Goal: Information Seeking & Learning: Compare options

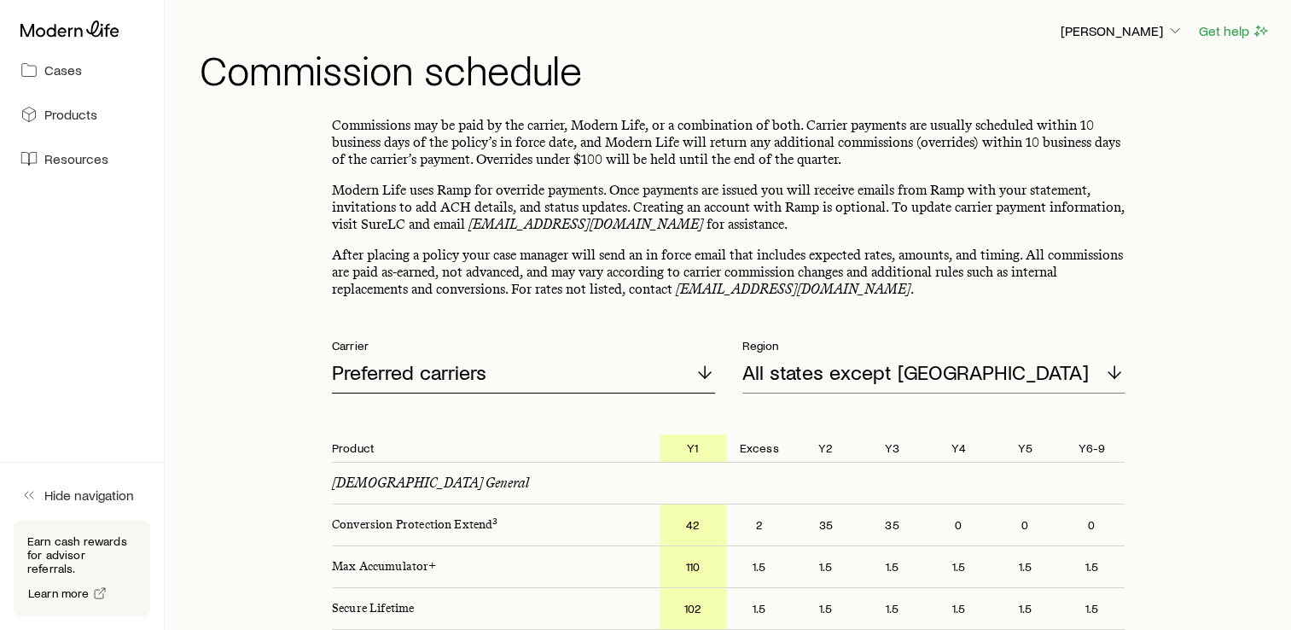
click at [387, 378] on p "Preferred carriers" at bounding box center [409, 372] width 154 height 24
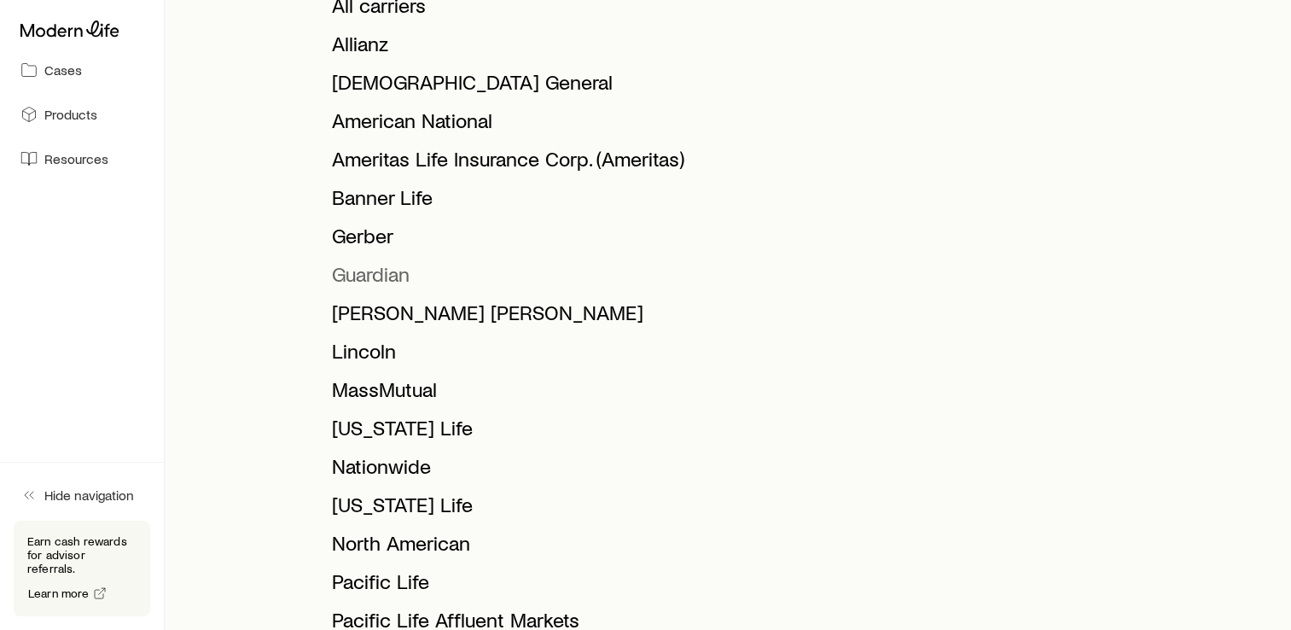
scroll to position [469, 0]
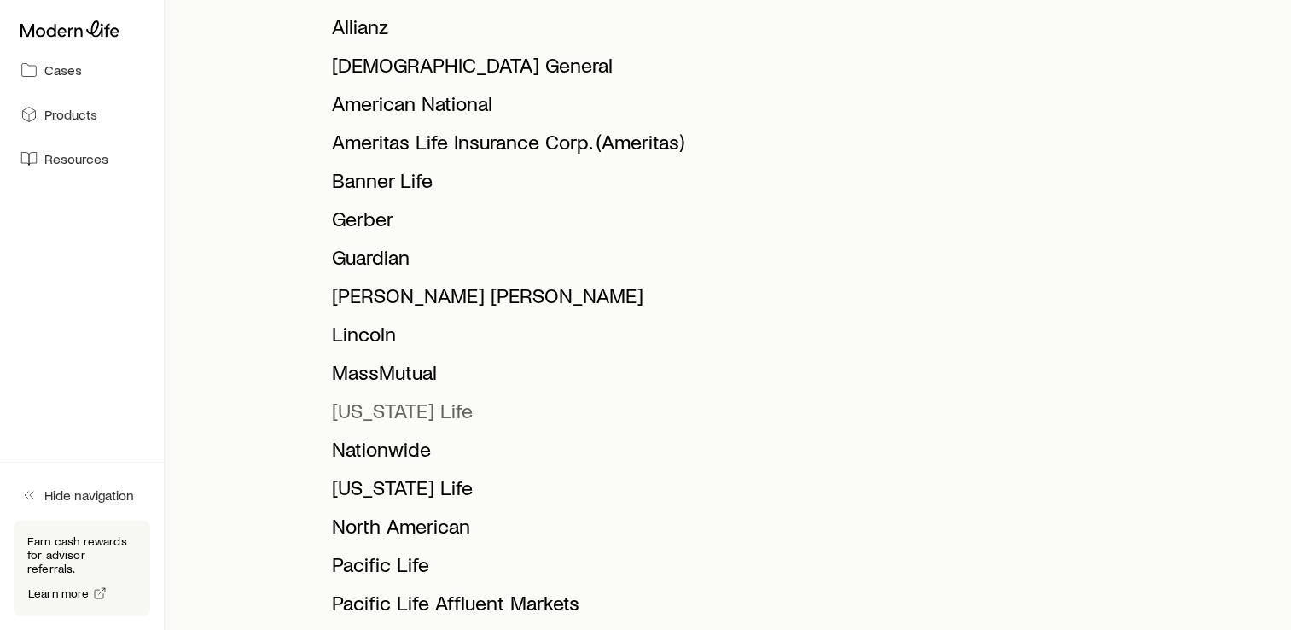
click at [389, 413] on span "[US_STATE] Life" at bounding box center [402, 410] width 141 height 25
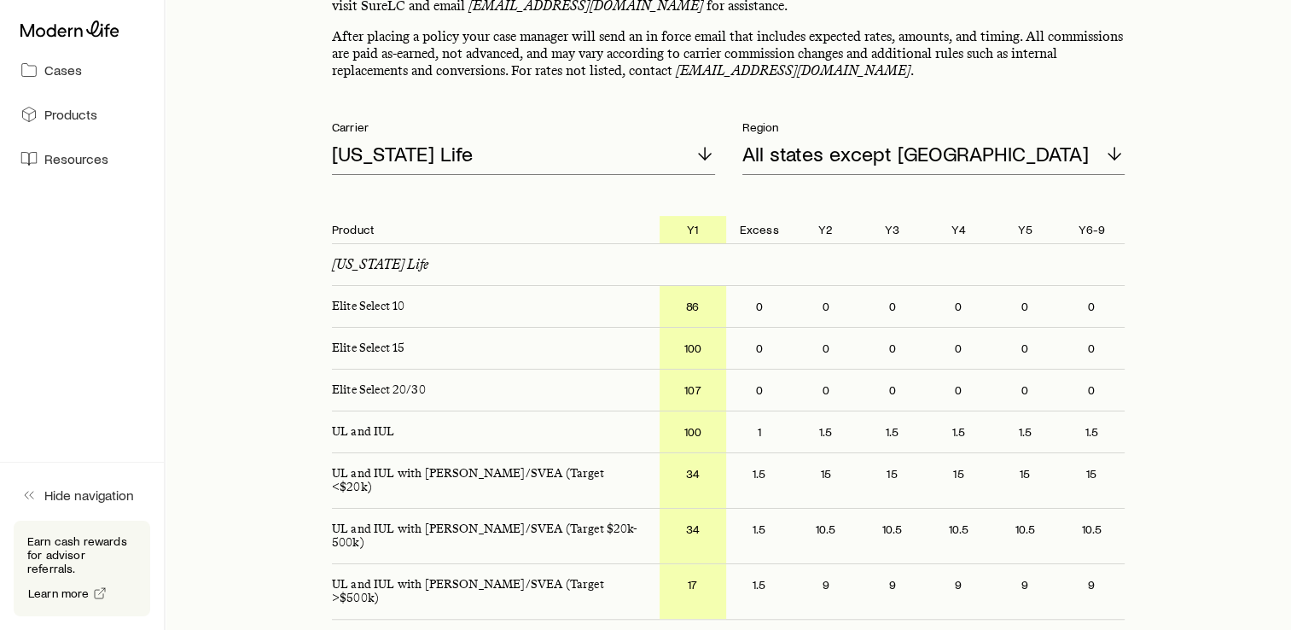
scroll to position [235, 0]
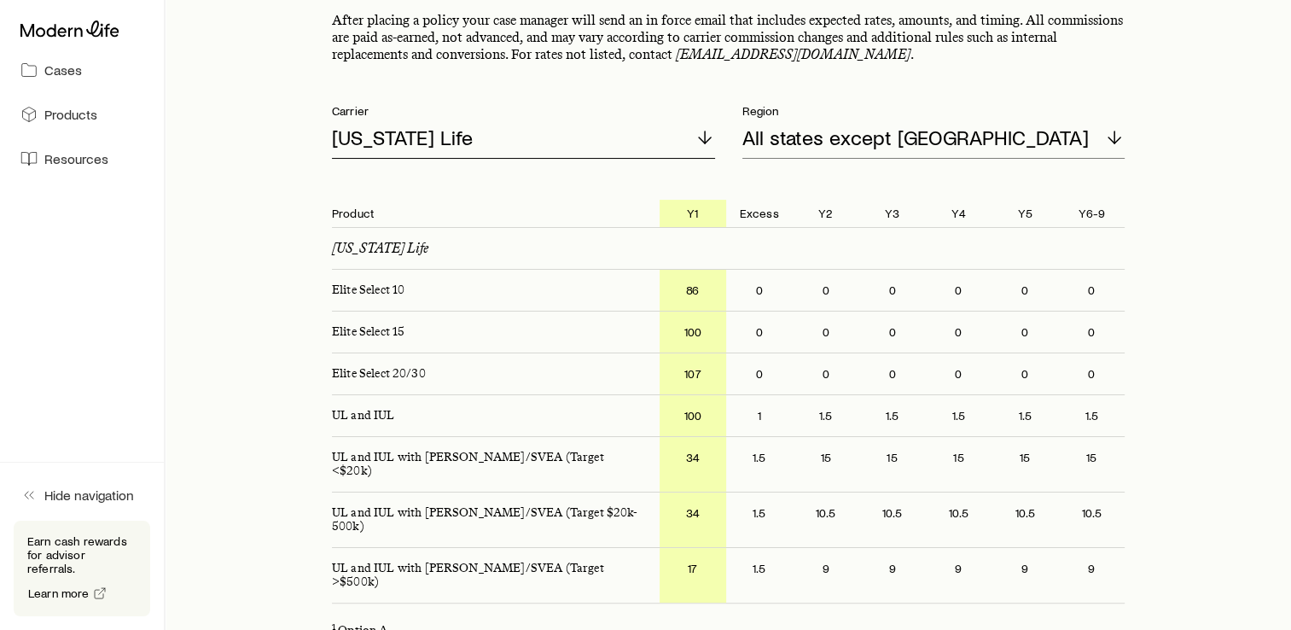
click at [415, 151] on div "[US_STATE] Life" at bounding box center [523, 138] width 383 height 41
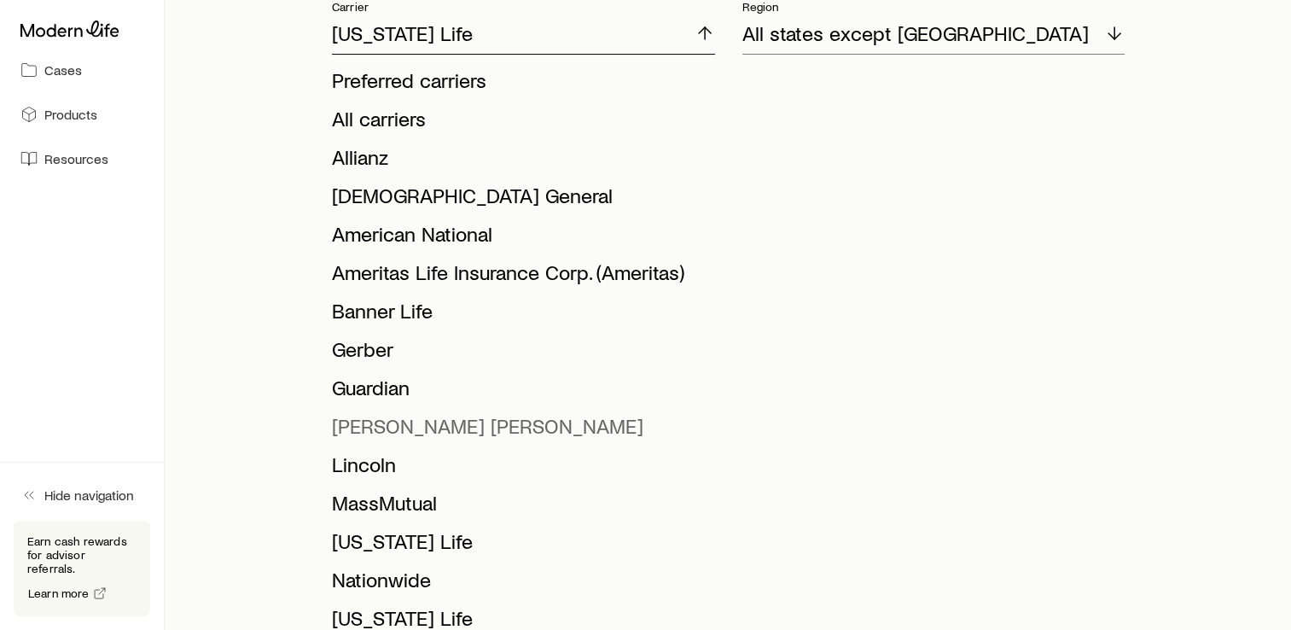
scroll to position [405, 0]
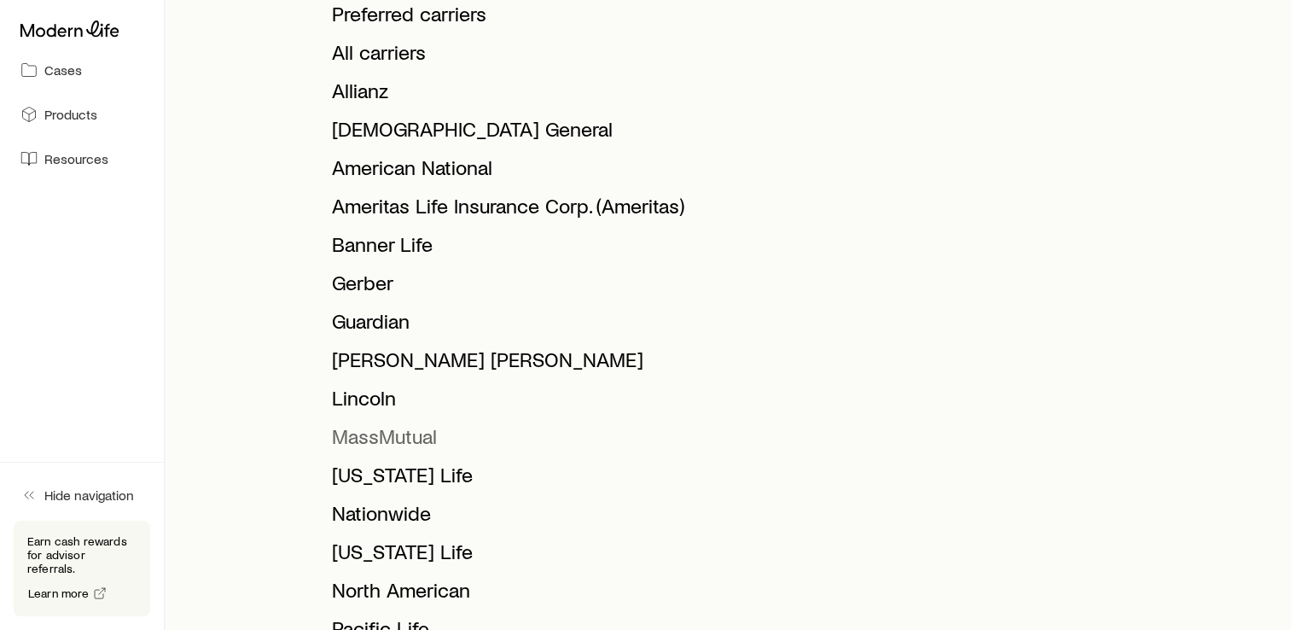
click at [379, 435] on span "MassMutual" at bounding box center [384, 435] width 105 height 25
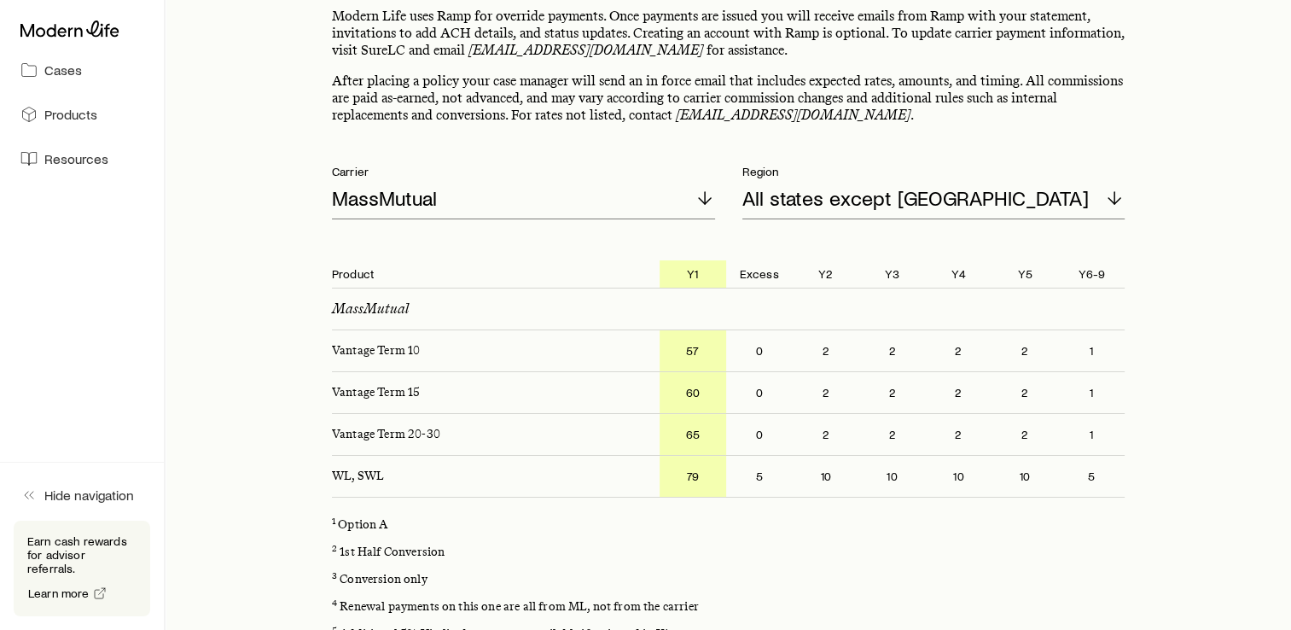
scroll to position [149, 0]
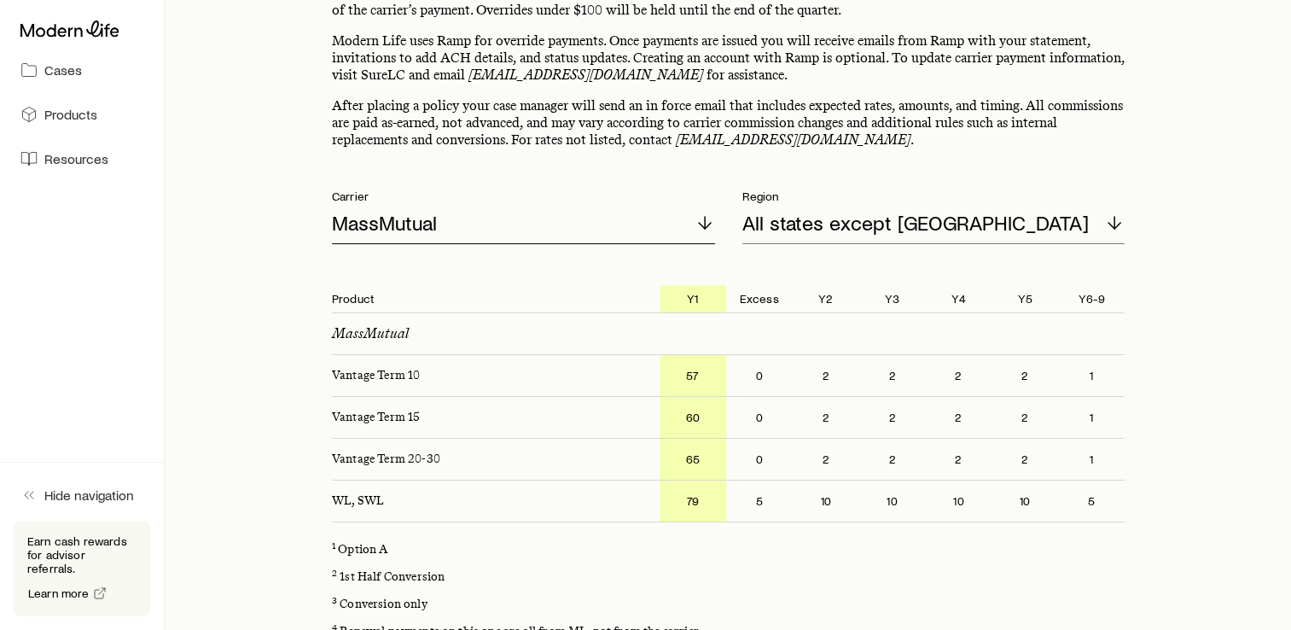
click at [682, 217] on div "MassMutual" at bounding box center [523, 223] width 383 height 41
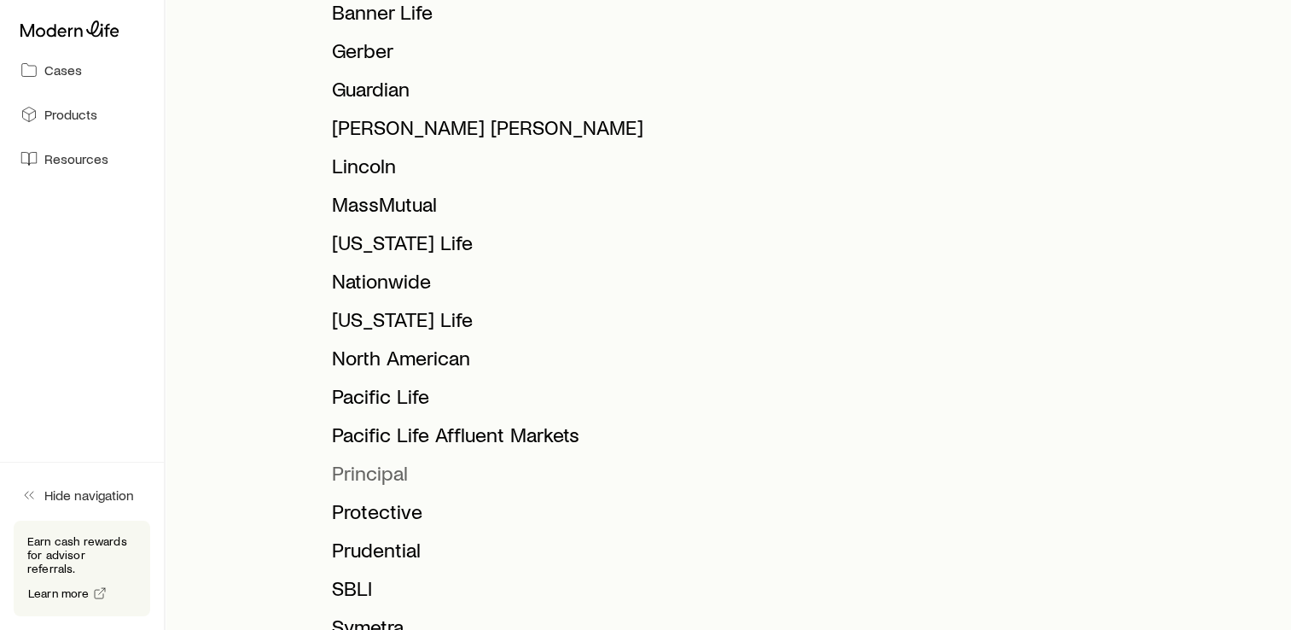
scroll to position [640, 0]
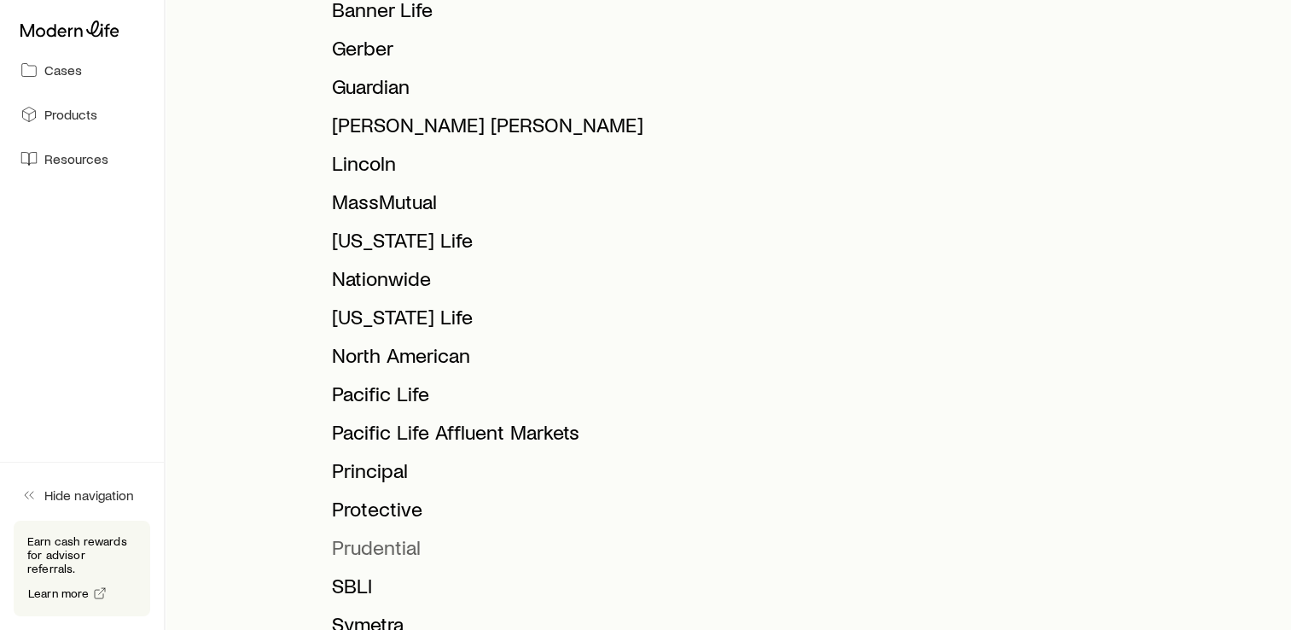
click at [396, 544] on span "Prudential" at bounding box center [376, 546] width 89 height 25
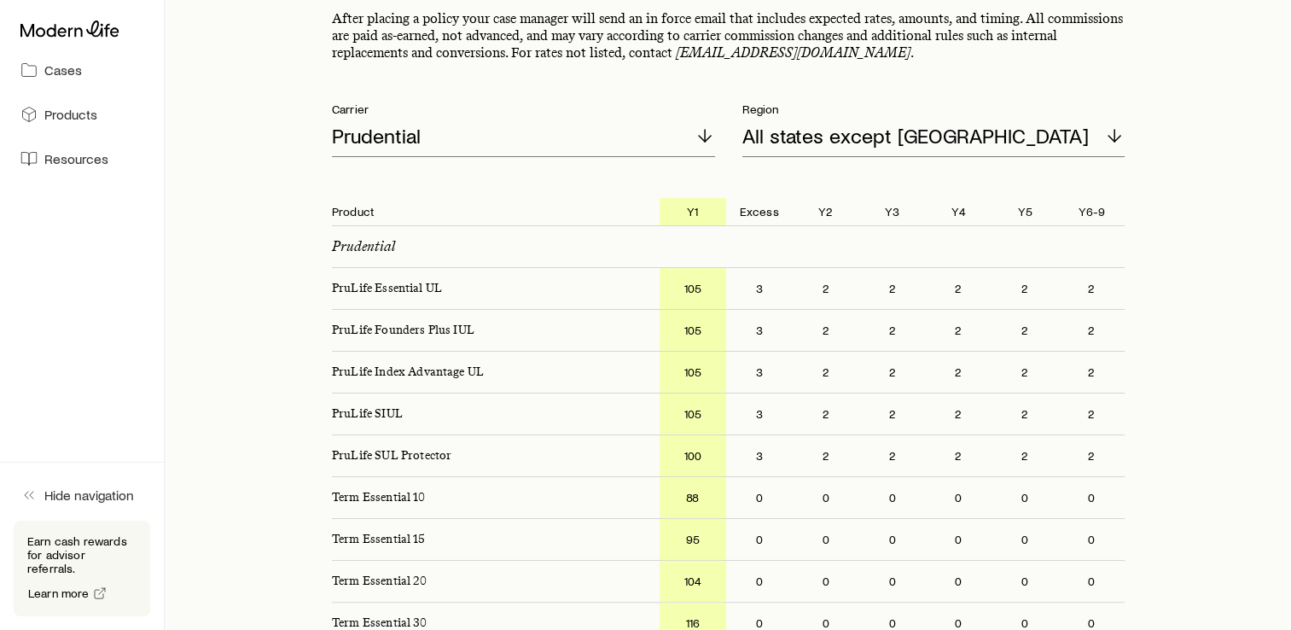
scroll to position [235, 0]
click at [871, 132] on p "All states except [GEOGRAPHIC_DATA]" at bounding box center [916, 137] width 347 height 24
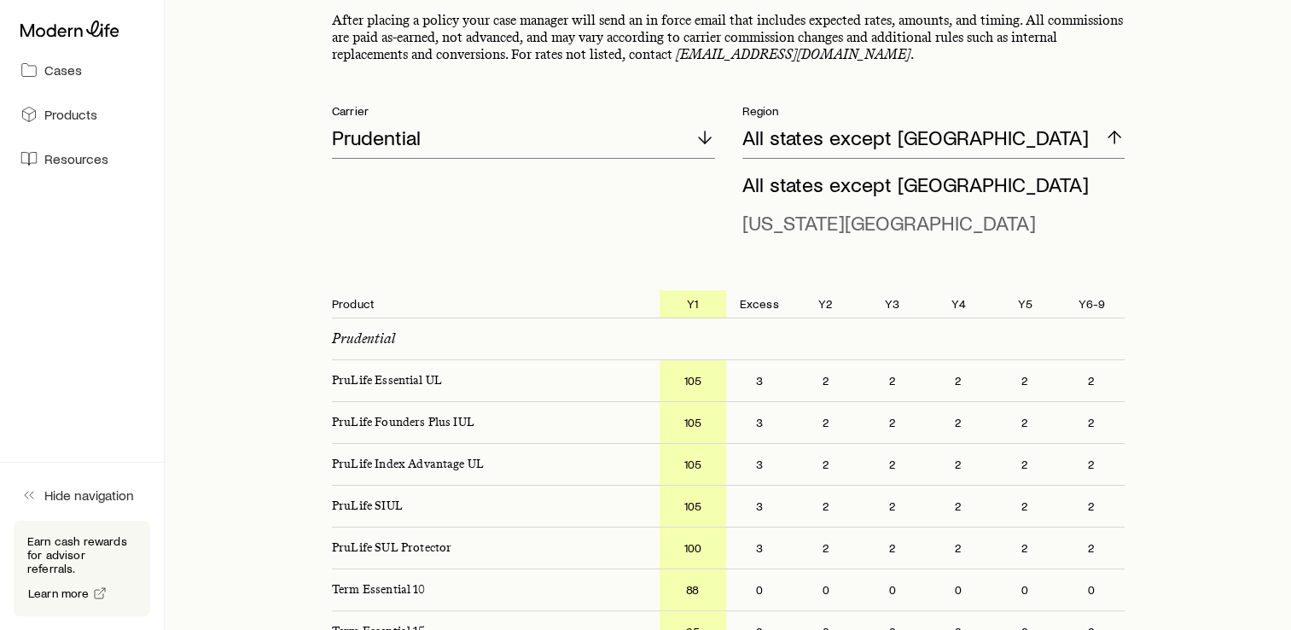
click at [841, 227] on span "[US_STATE][GEOGRAPHIC_DATA]" at bounding box center [890, 222] width 294 height 25
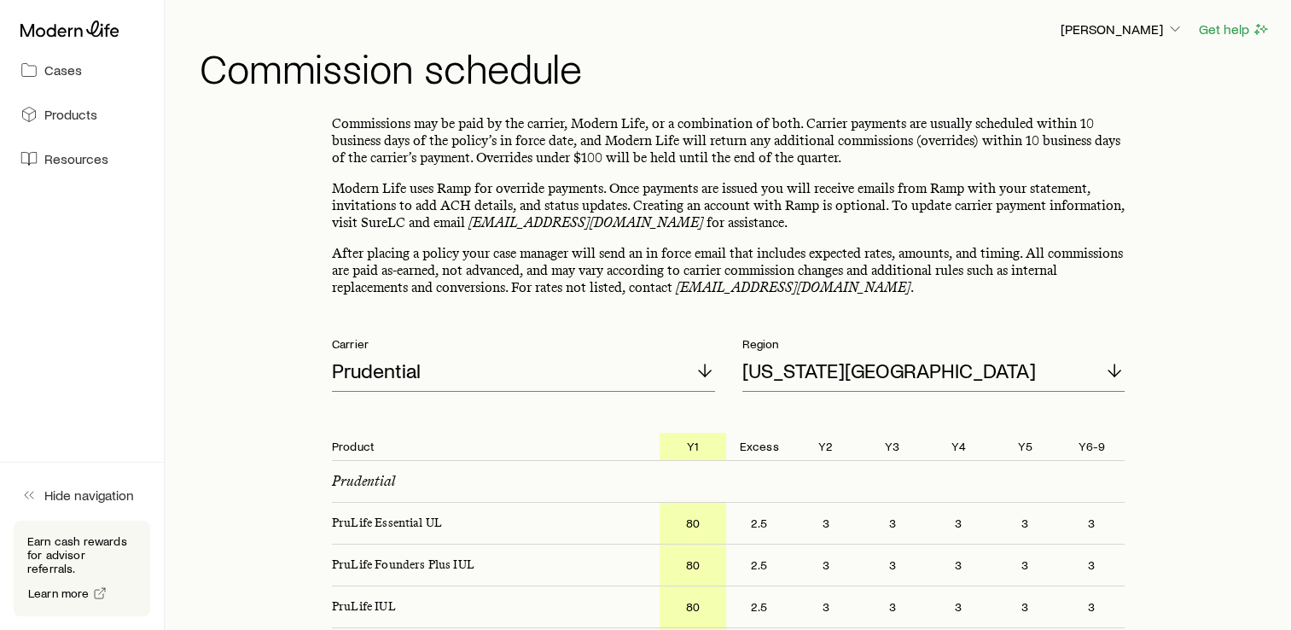
scroll to position [0, 0]
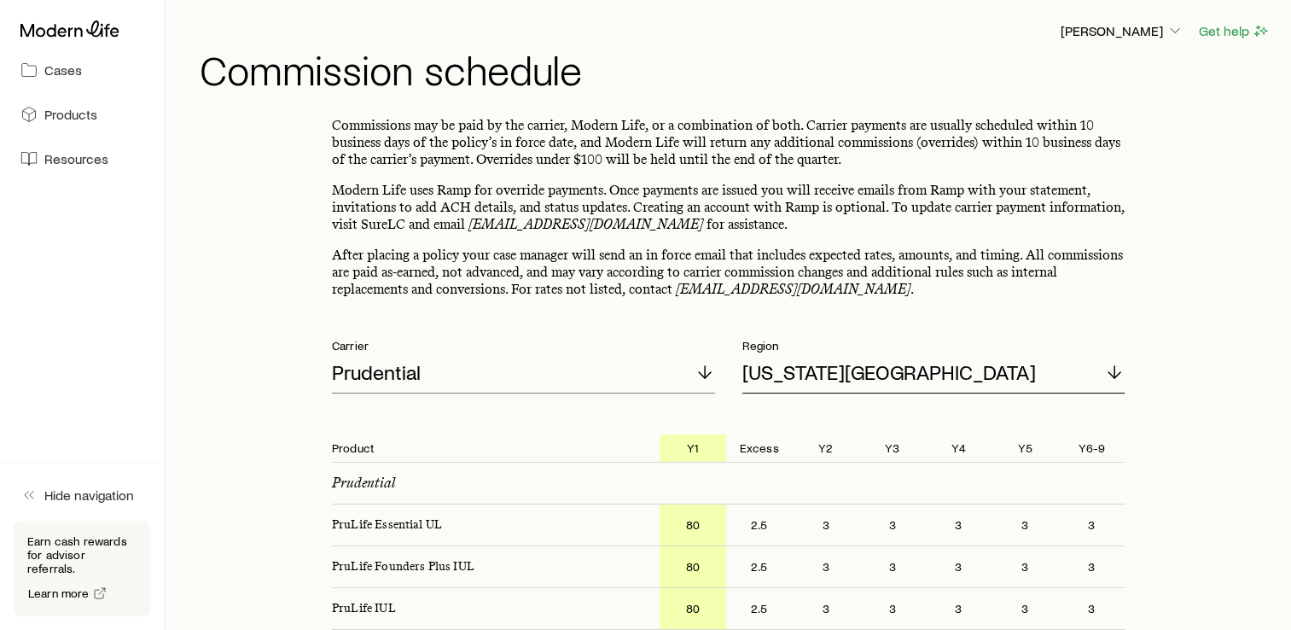
click at [801, 379] on p "[US_STATE][GEOGRAPHIC_DATA]" at bounding box center [890, 372] width 294 height 24
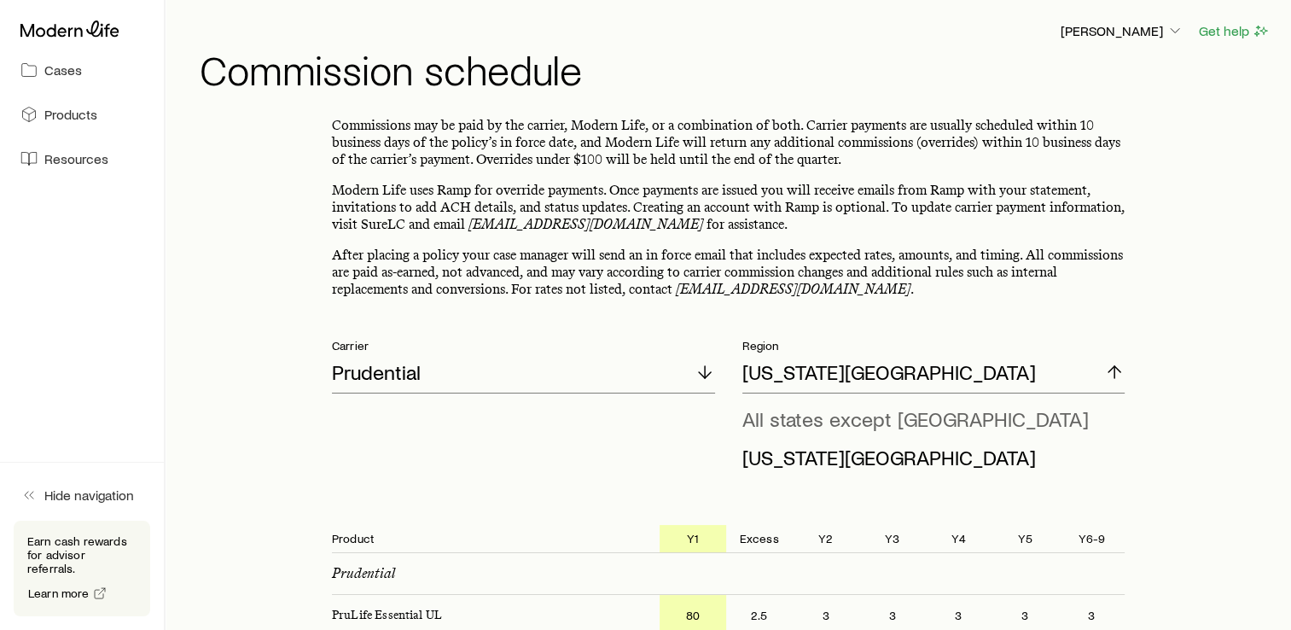
click at [810, 422] on span "All states except [GEOGRAPHIC_DATA]" at bounding box center [916, 418] width 347 height 25
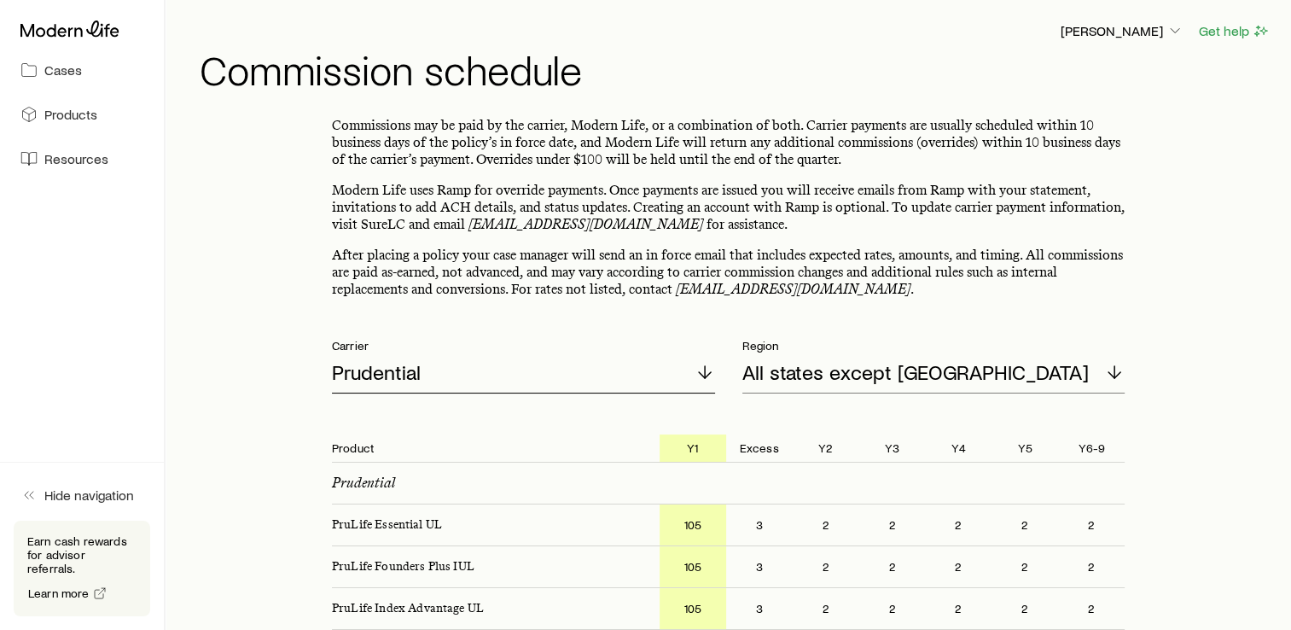
click at [497, 381] on div "Prudential" at bounding box center [523, 373] width 383 height 41
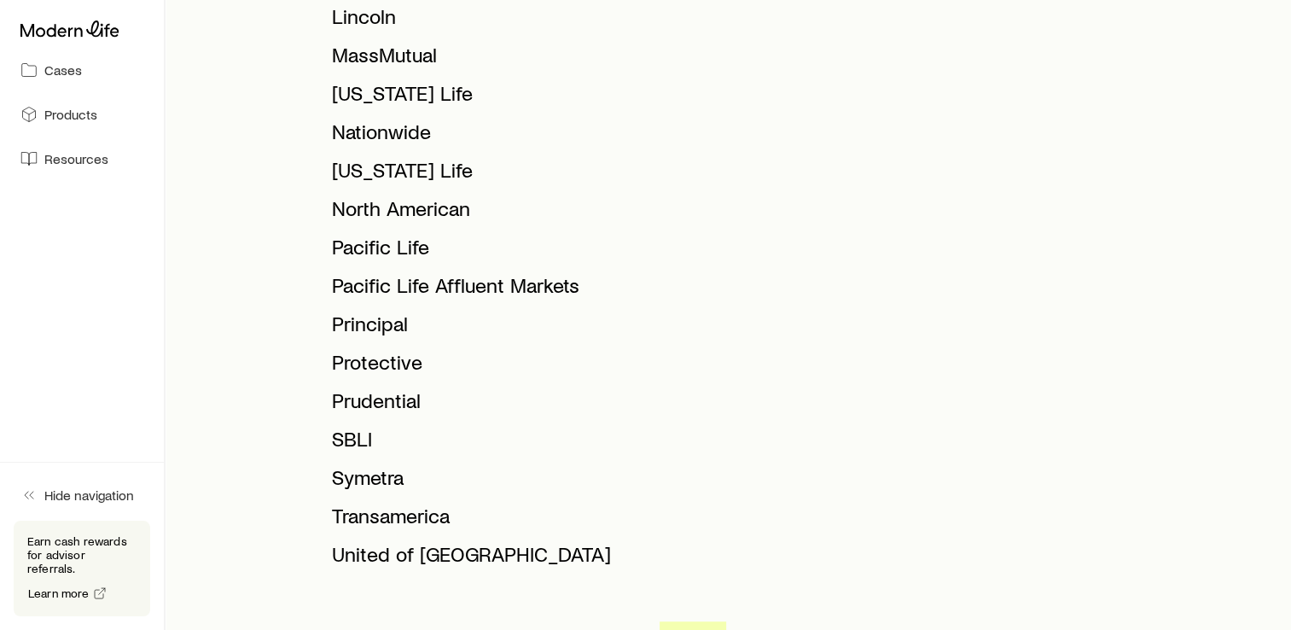
scroll to position [789, 0]
click at [393, 551] on span "United of [GEOGRAPHIC_DATA]" at bounding box center [471, 551] width 279 height 25
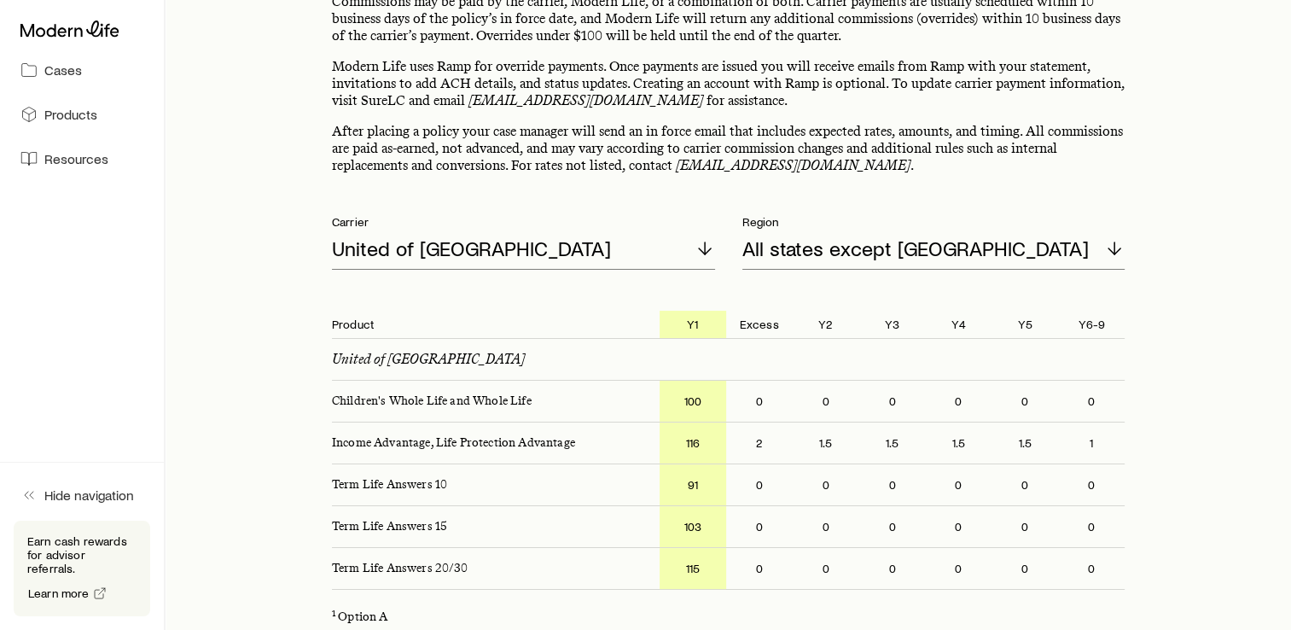
scroll to position [108, 0]
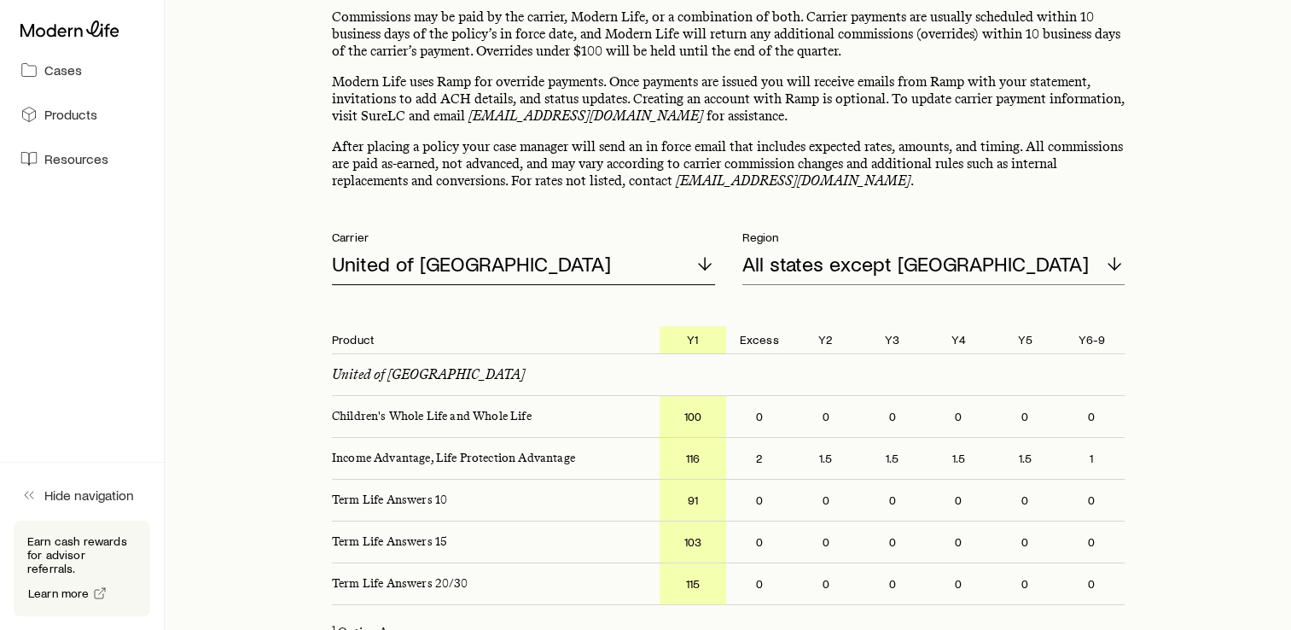
click at [485, 261] on div "United of [GEOGRAPHIC_DATA]" at bounding box center [523, 264] width 383 height 41
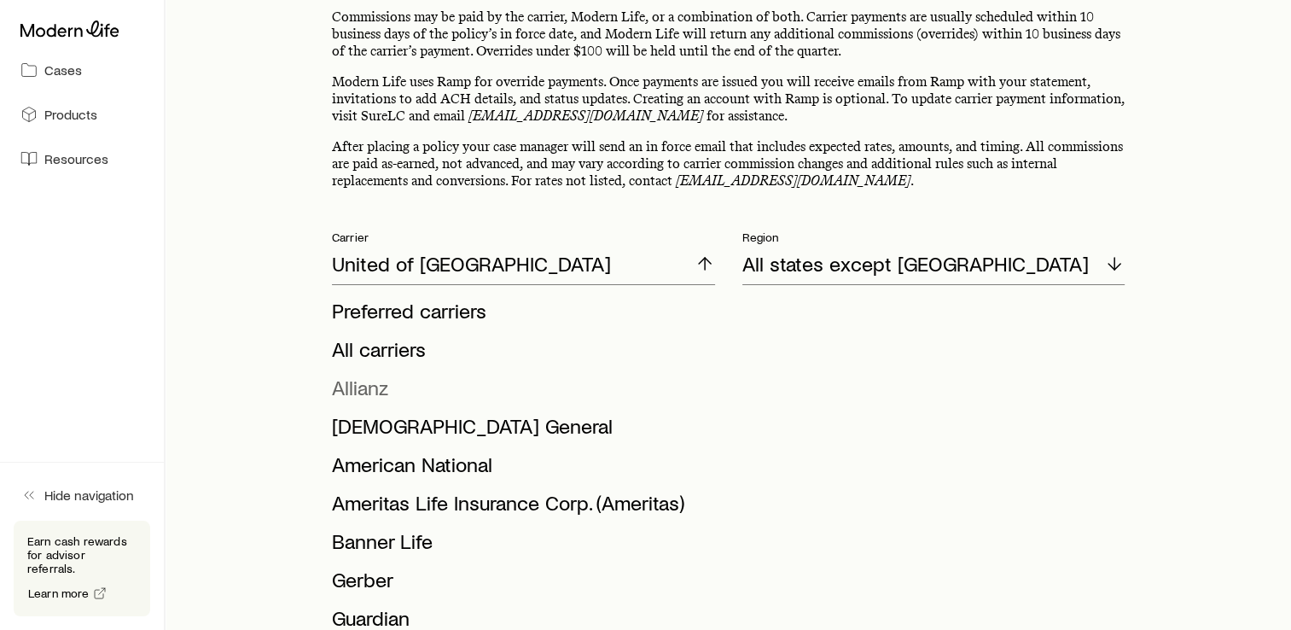
click at [390, 394] on li "Allianz" at bounding box center [518, 388] width 373 height 38
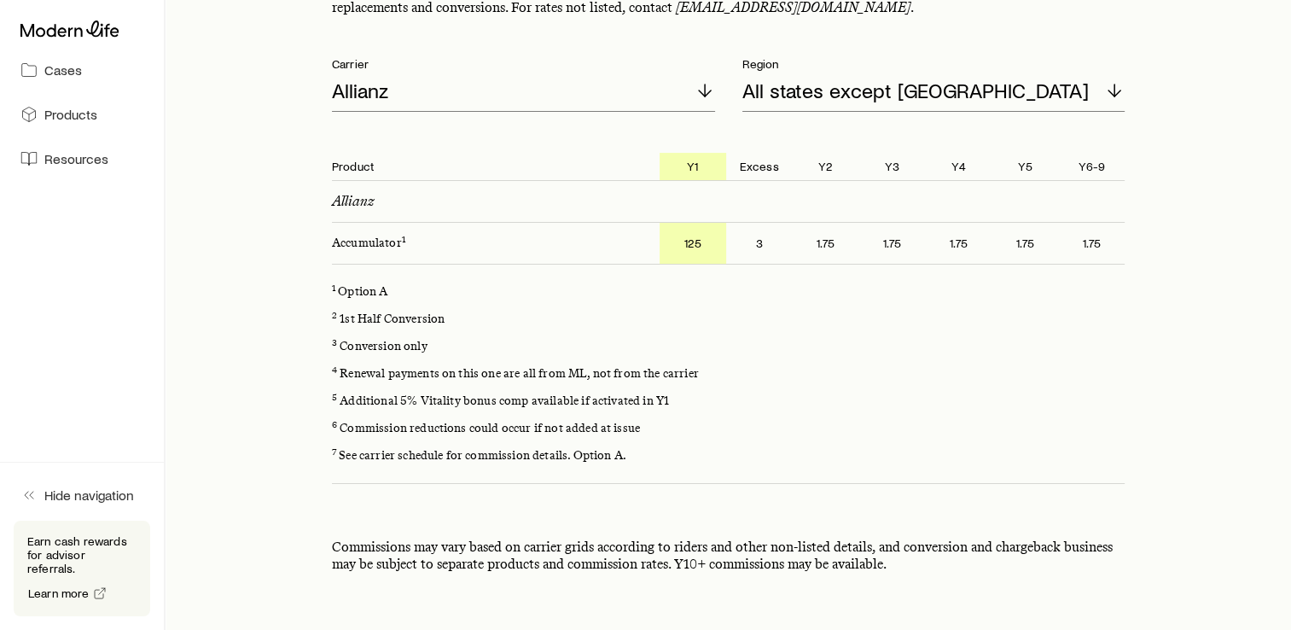
scroll to position [279, 0]
